Goal: Task Accomplishment & Management: Understand process/instructions

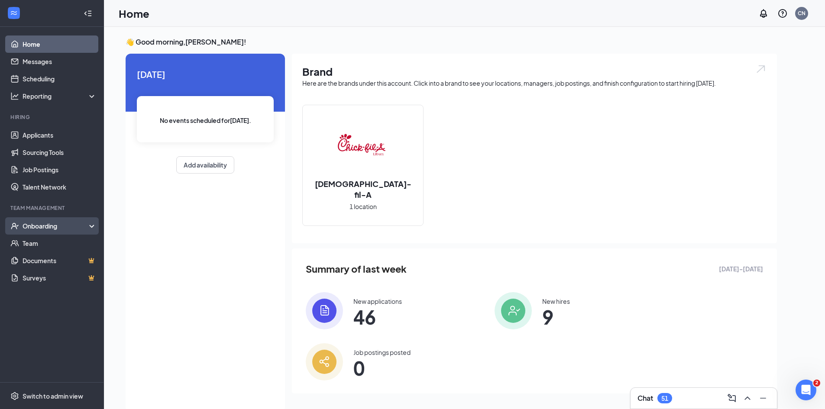
click at [49, 225] on div "Onboarding" at bounding box center [56, 226] width 67 height 9
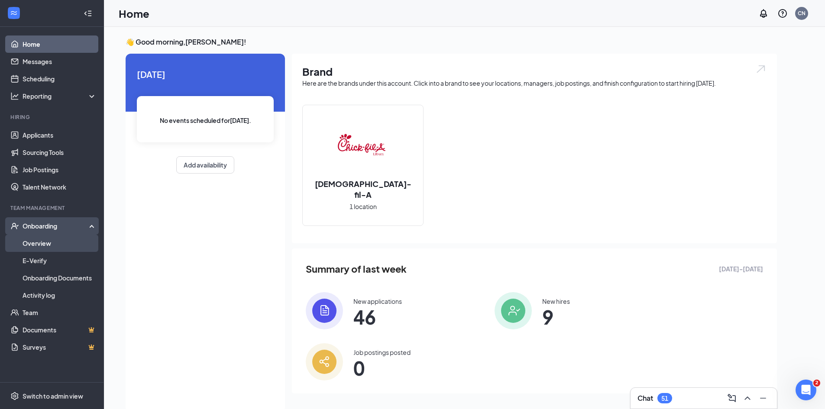
click at [42, 244] on link "Overview" at bounding box center [60, 243] width 74 height 17
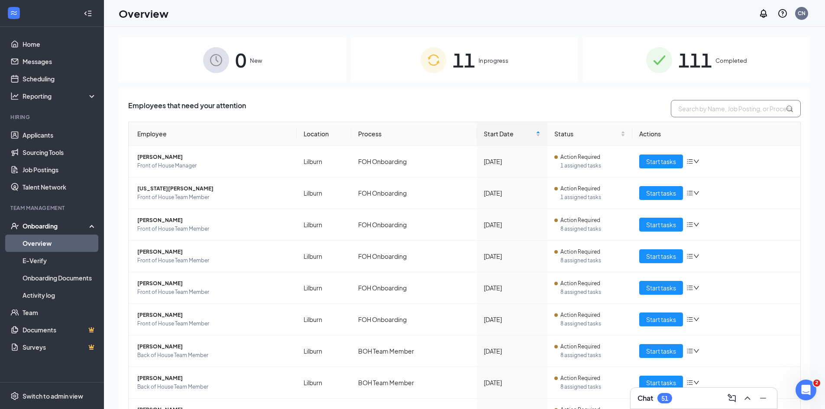
click at [701, 114] on input "text" at bounding box center [736, 108] width 130 height 17
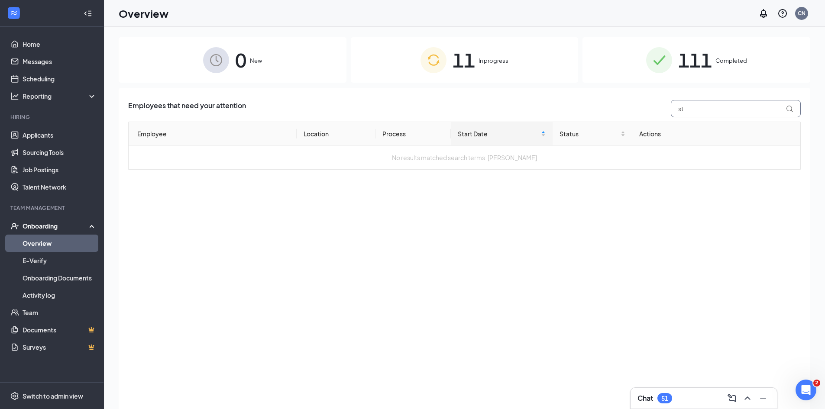
type input "s"
click at [716, 60] on span "Completed" at bounding box center [732, 60] width 32 height 9
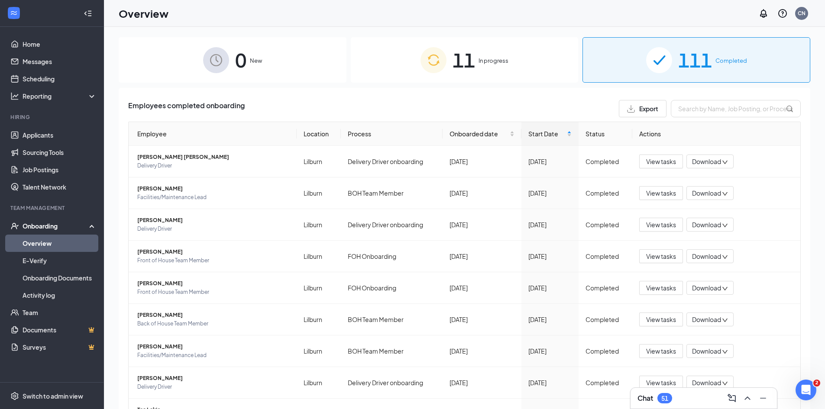
click at [159, 135] on th "Employee" at bounding box center [213, 134] width 168 height 24
click at [159, 132] on th "Employee" at bounding box center [213, 134] width 168 height 24
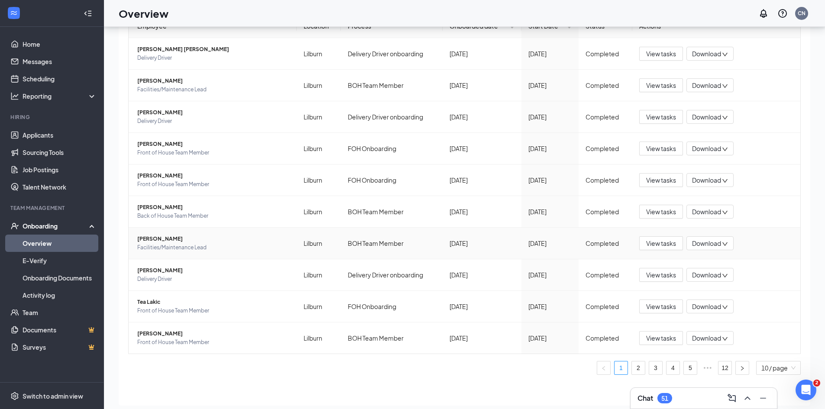
scroll to position [39, 0]
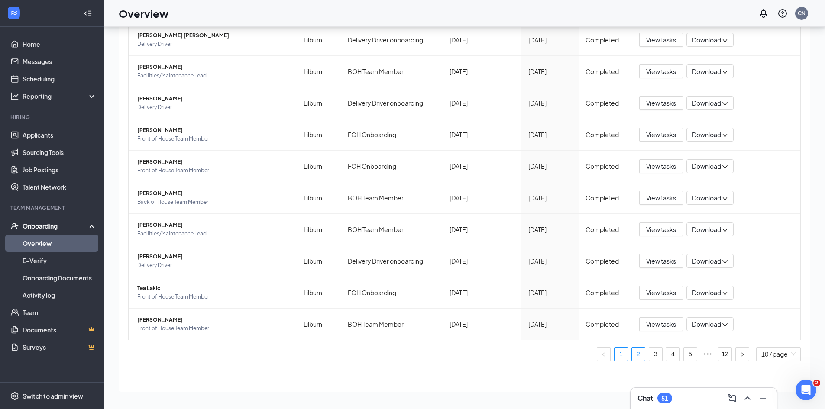
click at [632, 357] on link "2" at bounding box center [638, 354] width 13 height 13
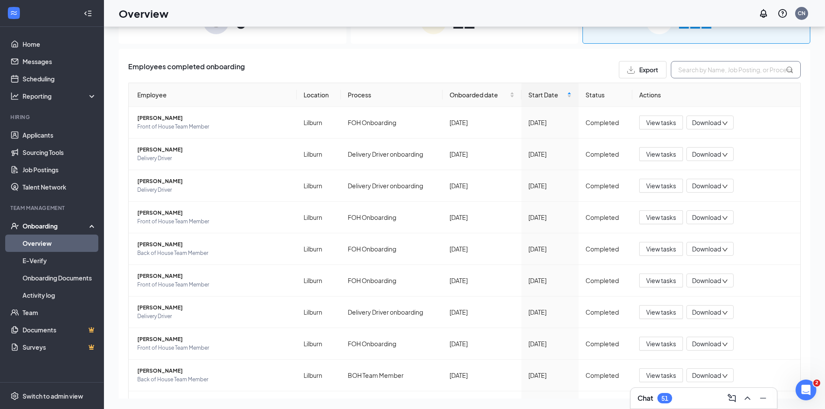
click at [701, 68] on input "text" at bounding box center [736, 69] width 130 height 17
type input "[PERSON_NAME]"
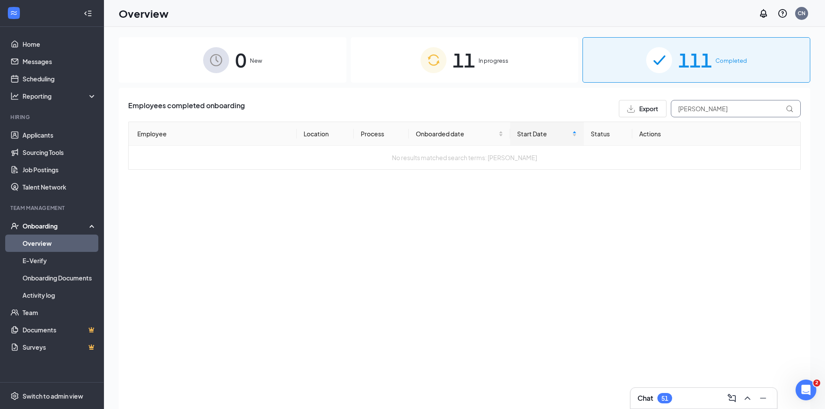
drag, startPoint x: 735, startPoint y: 113, endPoint x: 638, endPoint y: 117, distance: 97.6
click at [638, 117] on div "Export [PERSON_NAME]" at bounding box center [710, 108] width 182 height 17
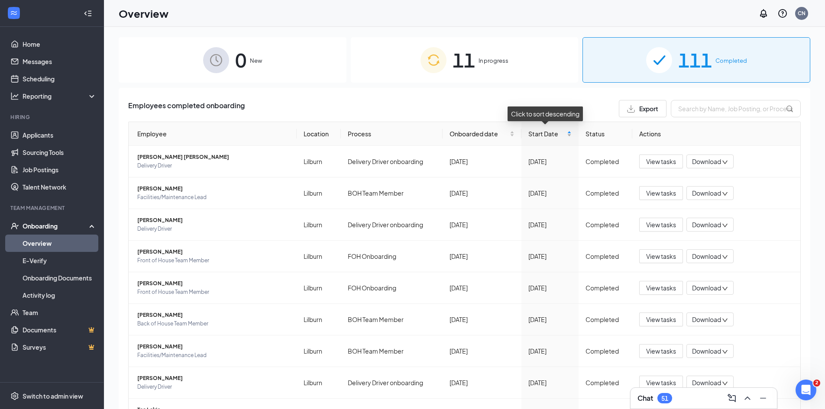
click at [532, 132] on span "Start Date" at bounding box center [547, 134] width 37 height 10
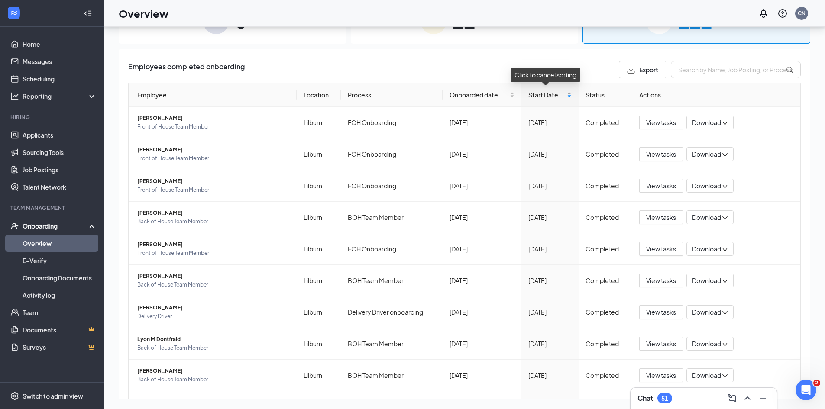
click at [542, 95] on span "Start Date" at bounding box center [547, 95] width 37 height 10
click at [545, 95] on span "Start Date" at bounding box center [547, 95] width 37 height 10
click at [532, 97] on span "Start Date" at bounding box center [547, 95] width 37 height 10
click at [563, 92] on div "Start Date" at bounding box center [550, 95] width 43 height 10
click at [551, 75] on div "Click to cancel sorting" at bounding box center [545, 75] width 69 height 15
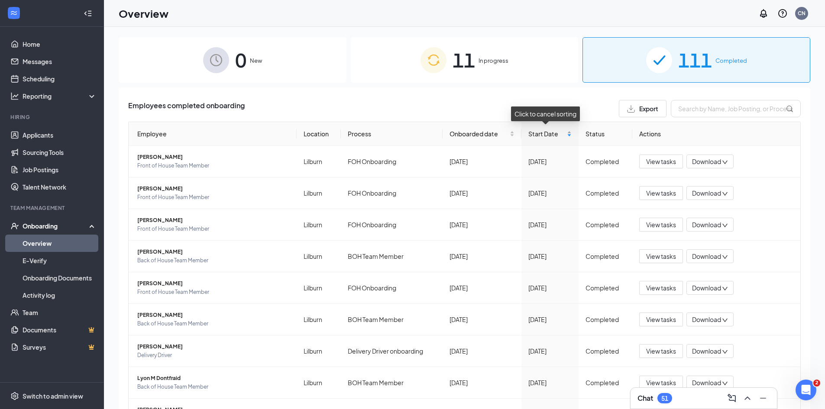
click at [548, 133] on span "Start Date" at bounding box center [547, 134] width 37 height 10
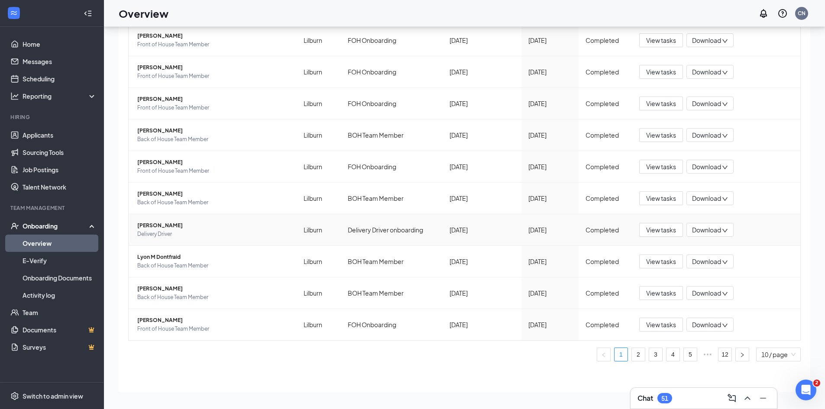
scroll to position [39, 0]
click at [632, 357] on link "2" at bounding box center [638, 354] width 13 height 13
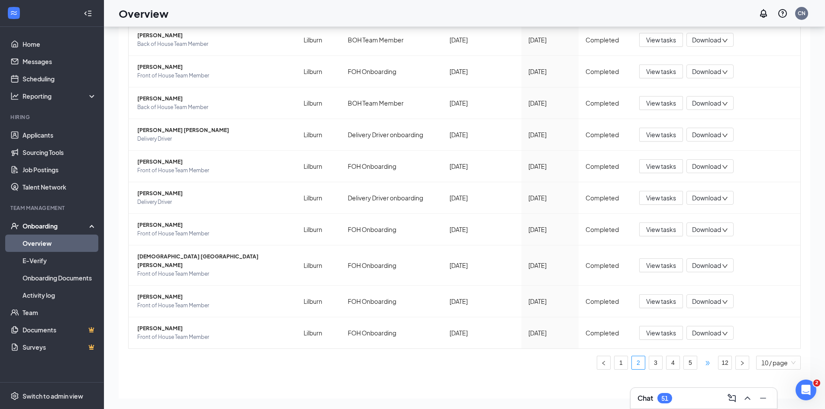
click at [701, 356] on span "•••" at bounding box center [708, 363] width 14 height 14
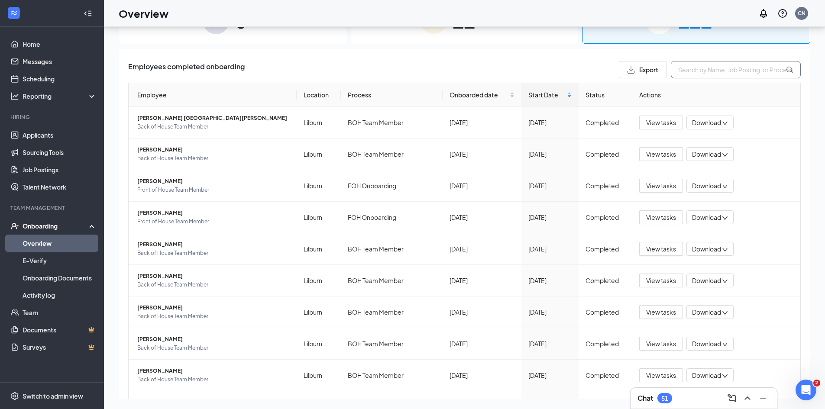
click at [734, 69] on input "text" at bounding box center [736, 69] width 130 height 17
type input "[PERSON_NAME]"
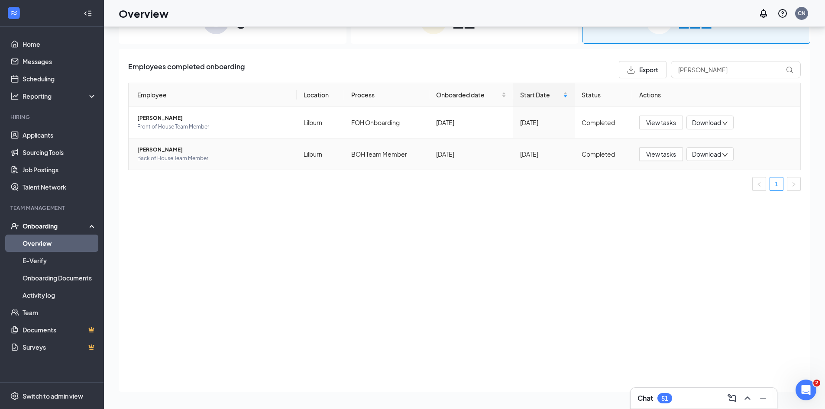
click at [714, 156] on span "Download" at bounding box center [706, 154] width 29 height 9
click at [654, 158] on span "View tasks" at bounding box center [661, 154] width 30 height 10
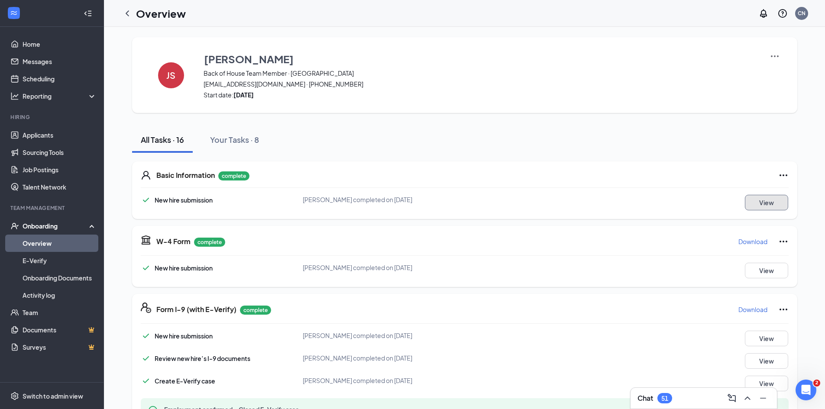
click at [764, 203] on button "View" at bounding box center [766, 203] width 43 height 16
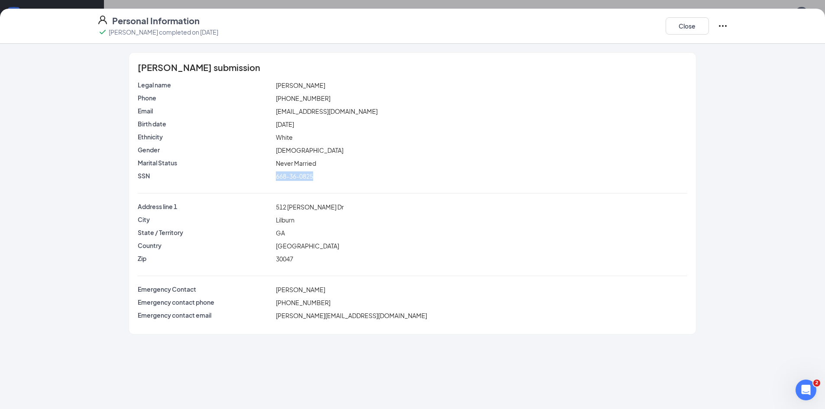
drag, startPoint x: 319, startPoint y: 178, endPoint x: 267, endPoint y: 182, distance: 51.7
click at [267, 182] on div "SSN 668-36-0825" at bounding box center [412, 178] width 549 height 13
copy div "668-36-0825"
click at [340, 179] on div "668-36-0825" at bounding box center [481, 177] width 415 height 10
drag, startPoint x: 313, startPoint y: 176, endPoint x: 279, endPoint y: 181, distance: 34.1
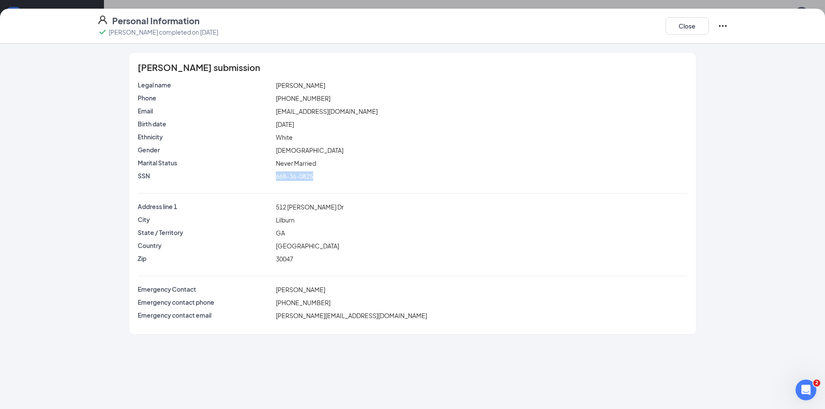
click at [273, 182] on div "SSN 668-36-0825" at bounding box center [412, 178] width 549 height 13
copy div "668-36-0825"
